Goal: Navigation & Orientation: Find specific page/section

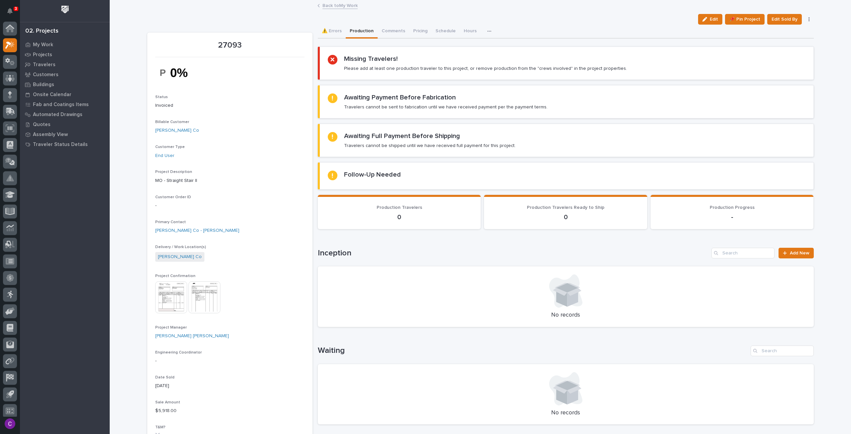
scroll to position [4, 0]
click at [344, 6] on link "Back to My Work" at bounding box center [340, 5] width 35 height 8
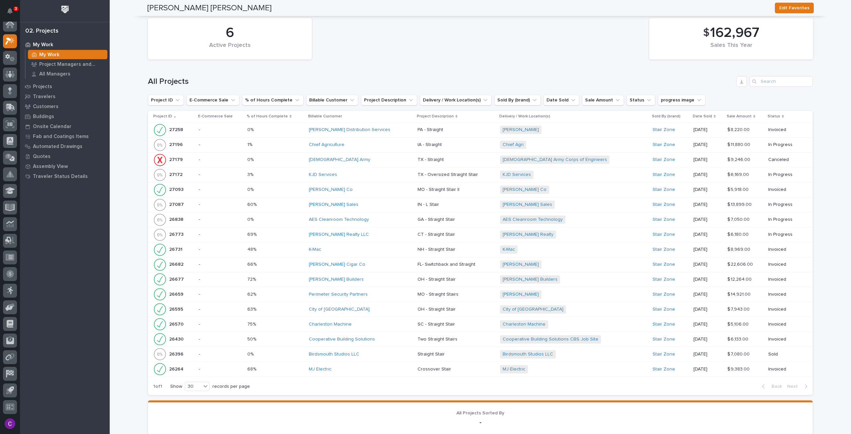
scroll to position [601, 0]
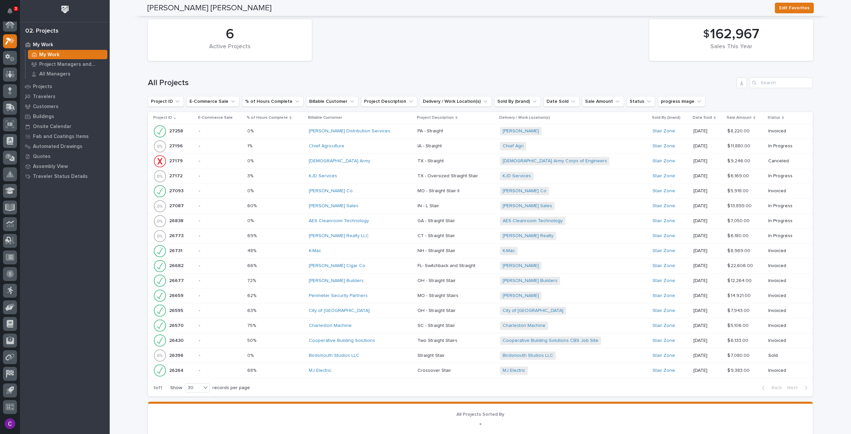
drag, startPoint x: 272, startPoint y: 141, endPoint x: 344, endPoint y: 68, distance: 103.0
click at [344, 68] on div "6 Active Projects $ 162,967 Sales This Year All Projects Project ID E-Commerce …" at bounding box center [480, 206] width 665 height 380
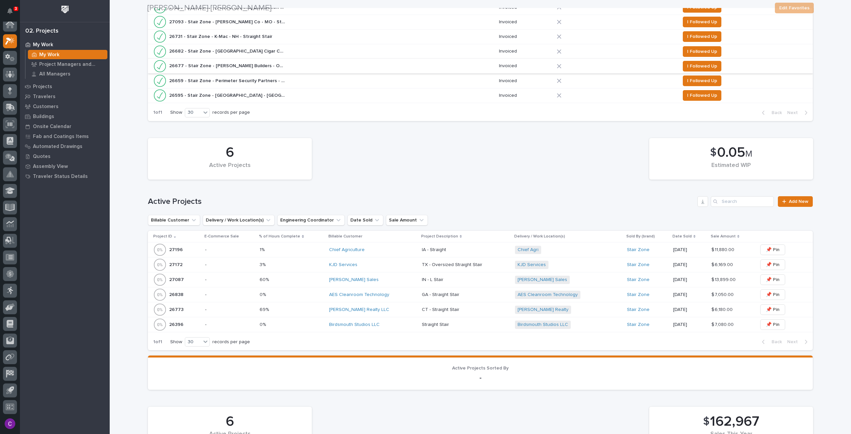
scroll to position [233, 0]
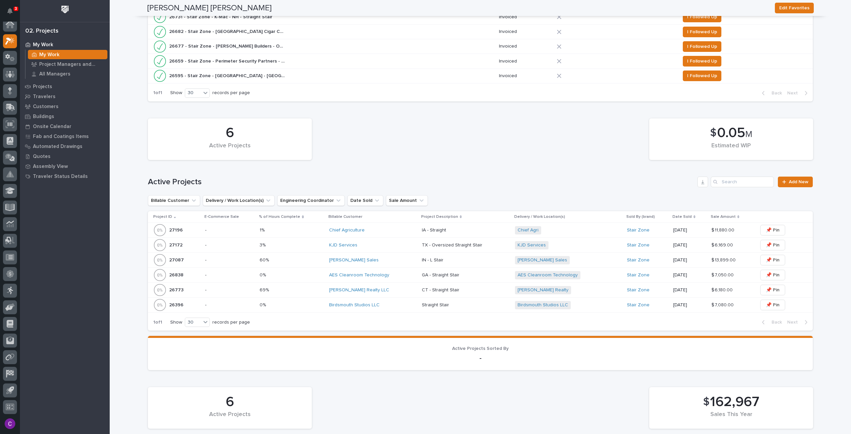
click at [311, 287] on p at bounding box center [292, 290] width 64 height 6
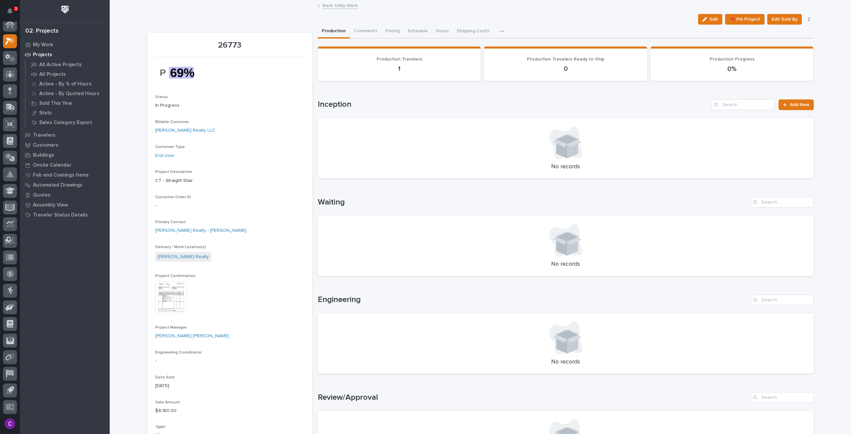
click at [341, 7] on link "Back to My Work" at bounding box center [340, 5] width 35 height 8
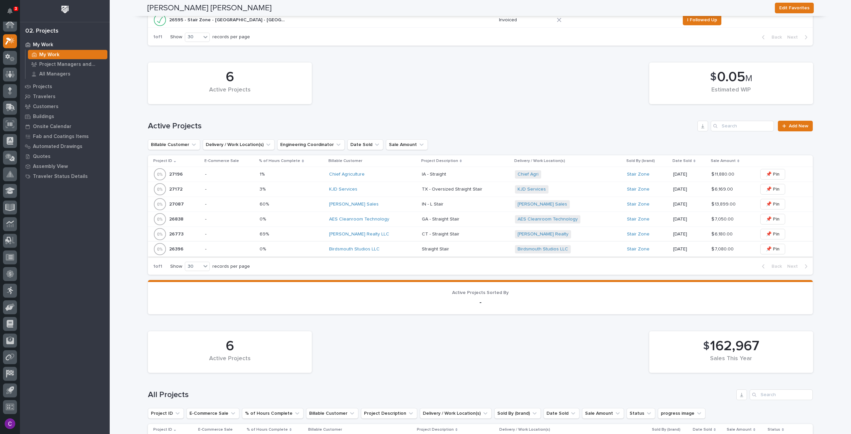
scroll to position [299, 0]
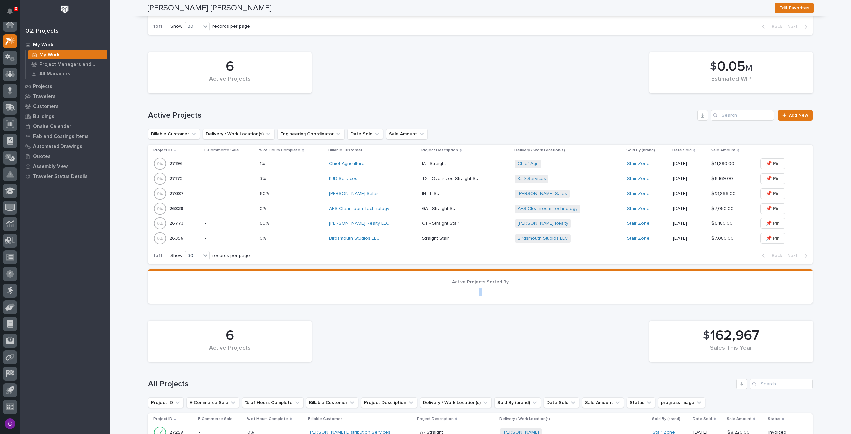
drag, startPoint x: 484, startPoint y: 290, endPoint x: 476, endPoint y: 290, distance: 8.0
click at [476, 290] on p "-" at bounding box center [480, 292] width 649 height 8
click at [507, 299] on section "Active Projects Sorted By -" at bounding box center [480, 286] width 665 height 34
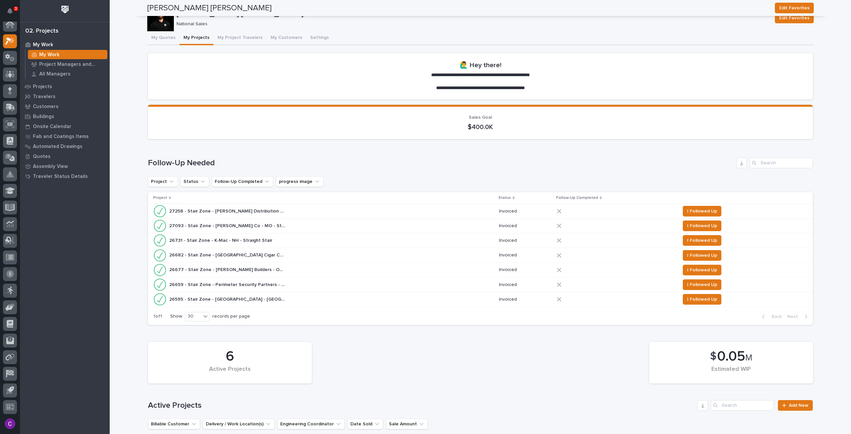
scroll to position [0, 0]
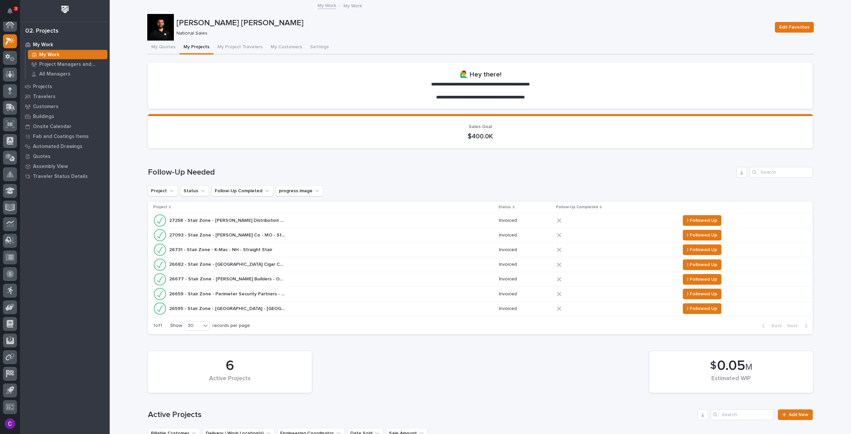
click at [391, 163] on div "Loading... Saving… Follow-Up Needed Project Status Follow-Up Completed progress…" at bounding box center [480, 247] width 665 height 186
